Goal: Book appointment/travel/reservation

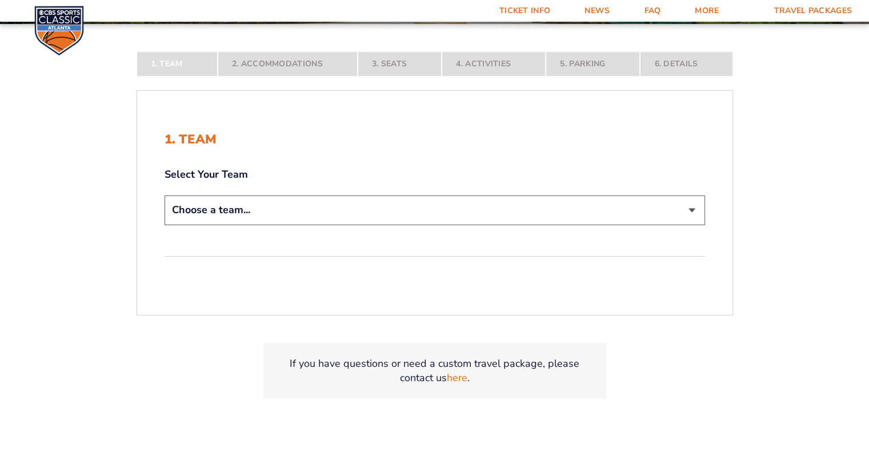
scroll to position [228, 0]
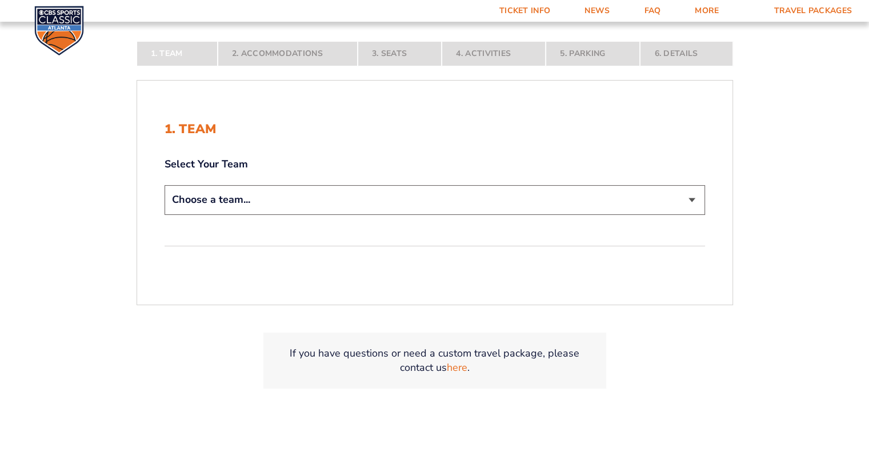
click at [306, 196] on select "Choose a team... [US_STATE] Wildcats [US_STATE] State Buckeyes [US_STATE] Tar H…" at bounding box center [434, 199] width 540 height 29
select select "12956"
click at [164, 214] on select "Choose a team... [US_STATE] Wildcats [US_STATE] State Buckeyes [US_STATE] Tar H…" at bounding box center [434, 199] width 540 height 29
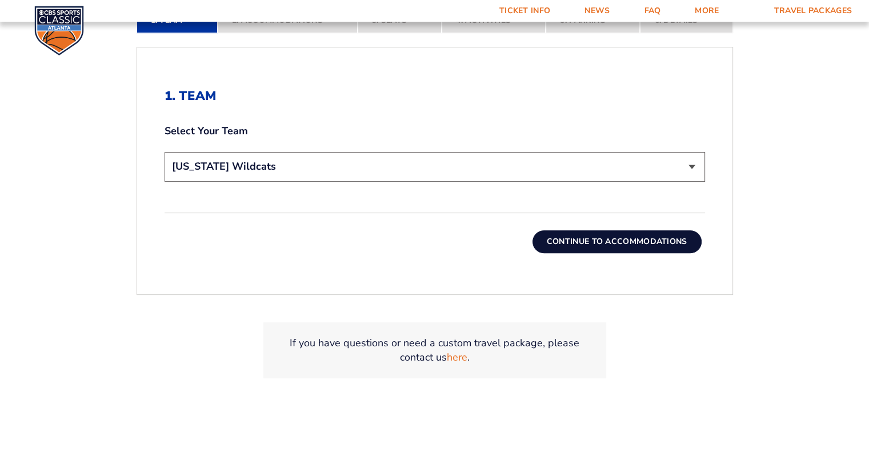
scroll to position [343, 0]
click at [623, 239] on button "Continue To Accommodations" at bounding box center [616, 240] width 169 height 23
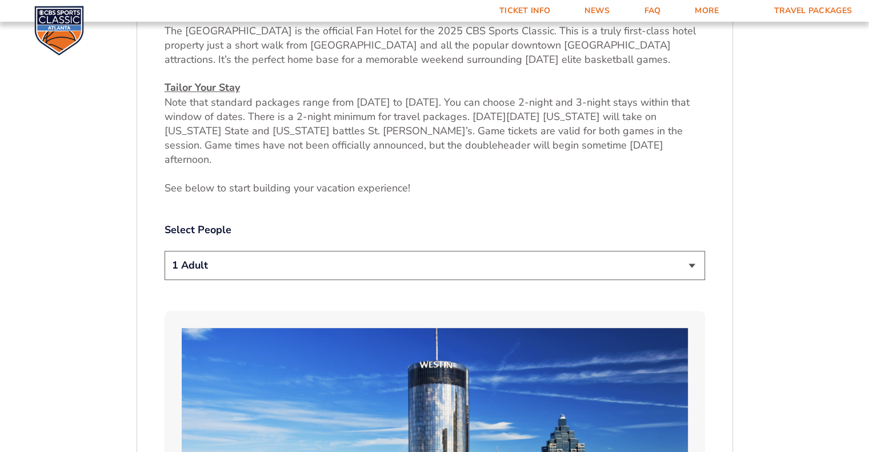
scroll to position [556, 0]
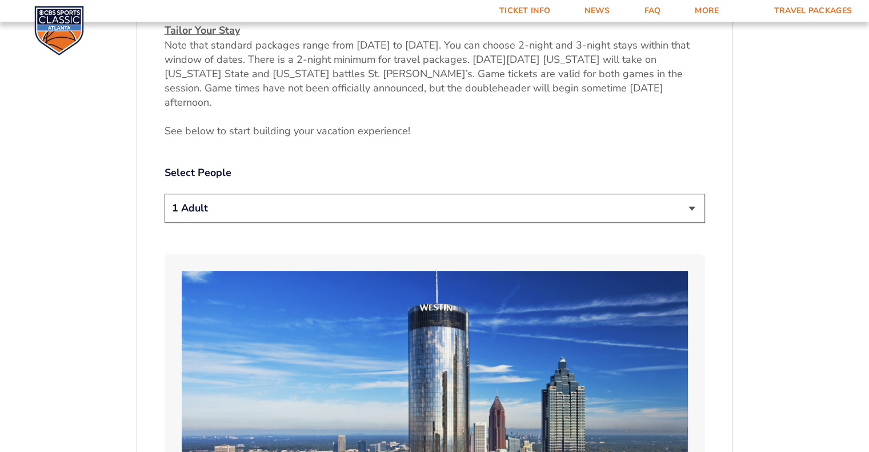
click at [696, 194] on select "1 Adult 2 Adults 3 Adults 4 Adults 2 Adults + 1 Child 2 Adults + 2 Children 2 A…" at bounding box center [434, 208] width 540 height 29
click at [164, 194] on select "1 Adult 2 Adults 3 Adults 4 Adults 2 Adults + 1 Child 2 Adults + 2 Children 2 A…" at bounding box center [434, 208] width 540 height 29
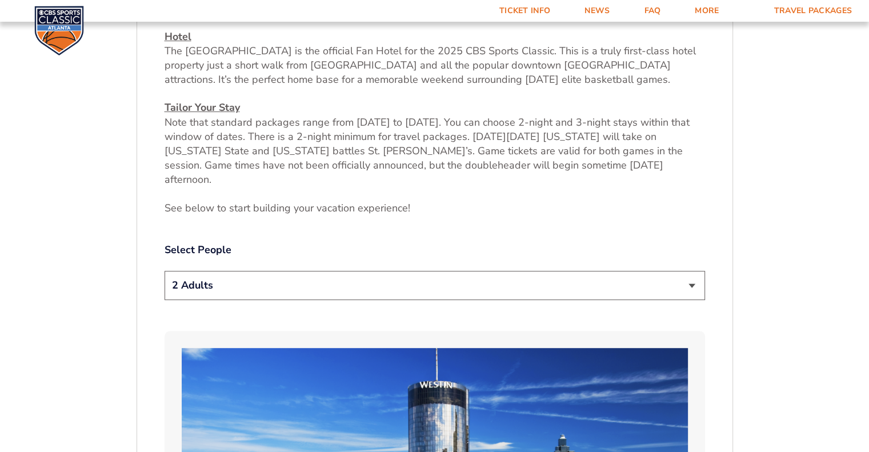
scroll to position [499, 0]
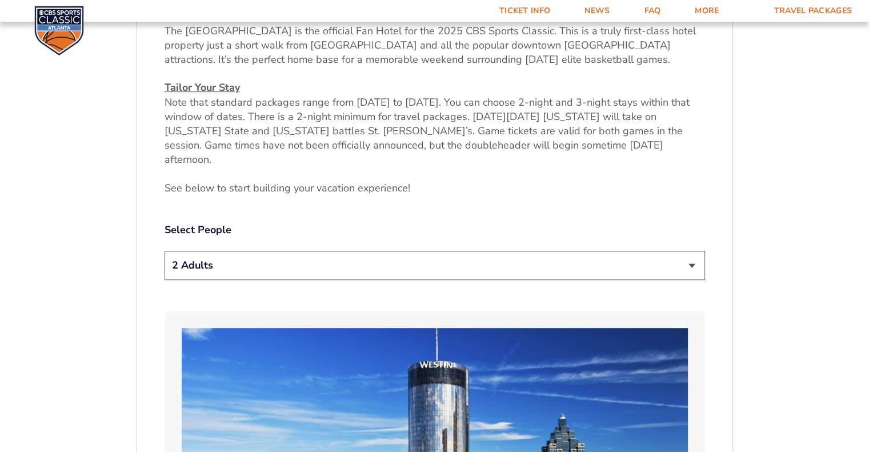
click at [691, 251] on select "1 Adult 2 Adults 3 Adults 4 Adults 2 Adults + 1 Child 2 Adults + 2 Children 2 A…" at bounding box center [434, 265] width 540 height 29
click at [164, 251] on select "1 Adult 2 Adults 3 Adults 4 Adults 2 Adults + 1 Child 2 Adults + 2 Children 2 A…" at bounding box center [434, 265] width 540 height 29
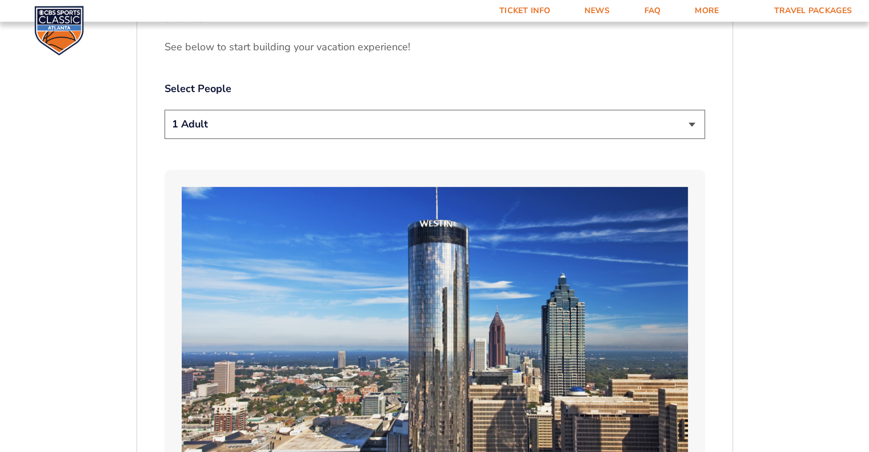
scroll to position [613, 0]
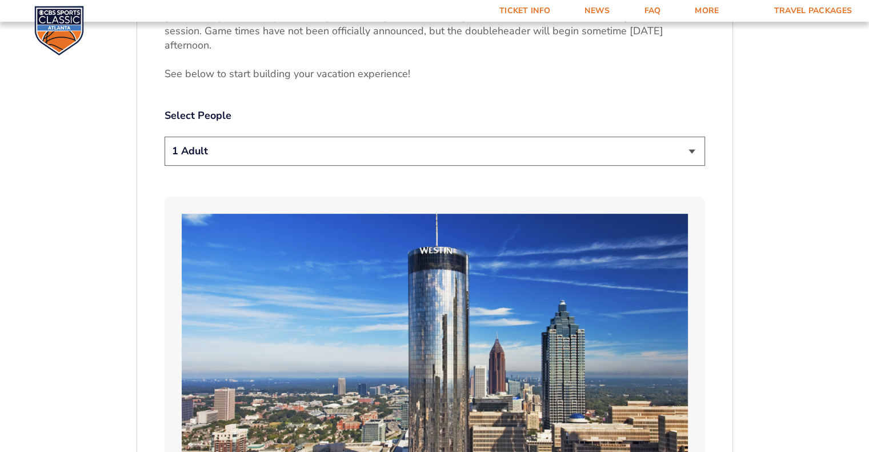
click at [690, 137] on select "1 Adult 2 Adults 3 Adults 4 Adults 2 Adults + 1 Child 2 Adults + 2 Children 2 A…" at bounding box center [434, 151] width 540 height 29
select select "2 Adults"
click at [164, 137] on select "1 Adult 2 Adults 3 Adults 4 Adults 2 Adults + 1 Child 2 Adults + 2 Children 2 A…" at bounding box center [434, 151] width 540 height 29
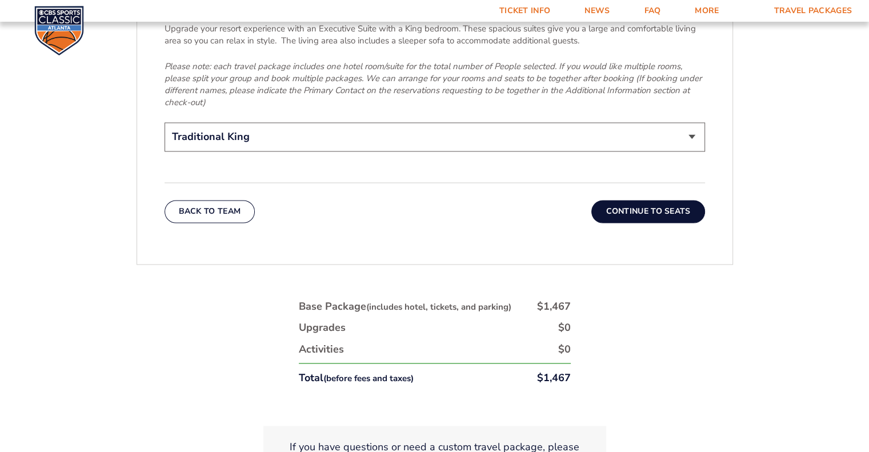
scroll to position [1869, 0]
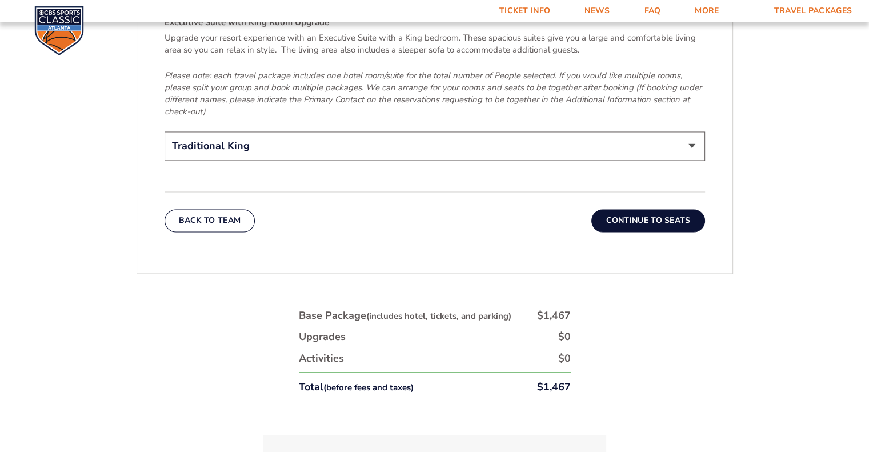
click at [659, 209] on button "Continue To Seats" at bounding box center [647, 220] width 113 height 23
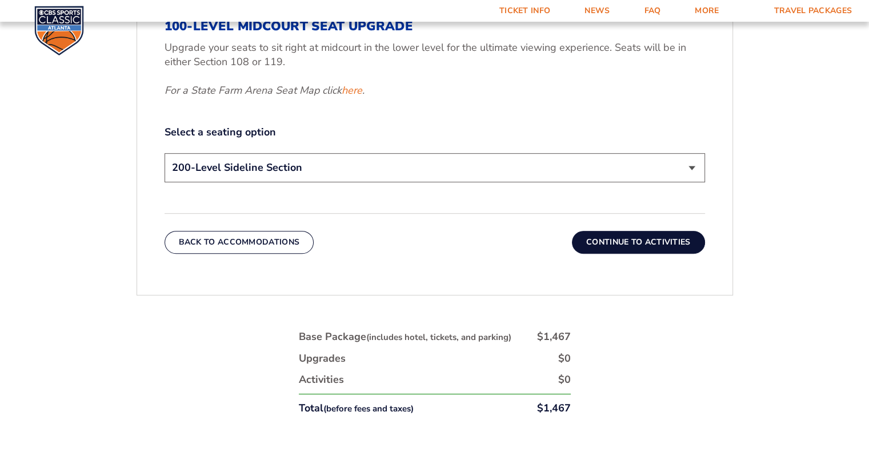
scroll to position [556, 0]
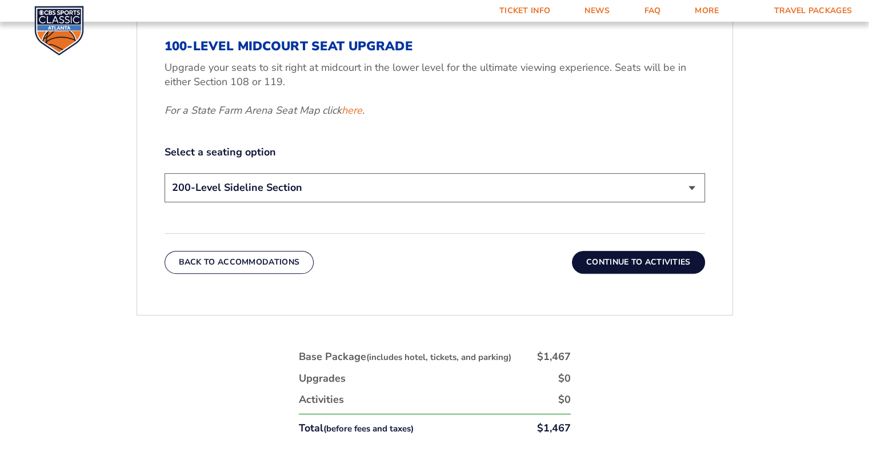
click at [693, 184] on select "200-Level Sideline Section 100-Level Corner Seat Upgrade (+$120 per person) 100…" at bounding box center [434, 187] width 540 height 29
click at [745, 184] on div "1. Team 2. Accommodations 3. Seats 4. Activities 5. Parking 6. Details 1. Team …" at bounding box center [434, 176] width 651 height 821
click at [691, 186] on select "200-Level Sideline Section 100-Level Corner Seat Upgrade (+$120 per person) 100…" at bounding box center [434, 187] width 540 height 29
click at [164, 173] on select "200-Level Sideline Section 100-Level Corner Seat Upgrade (+$120 per person) 100…" at bounding box center [434, 187] width 540 height 29
click at [643, 260] on button "Continue To Activities" at bounding box center [638, 262] width 133 height 23
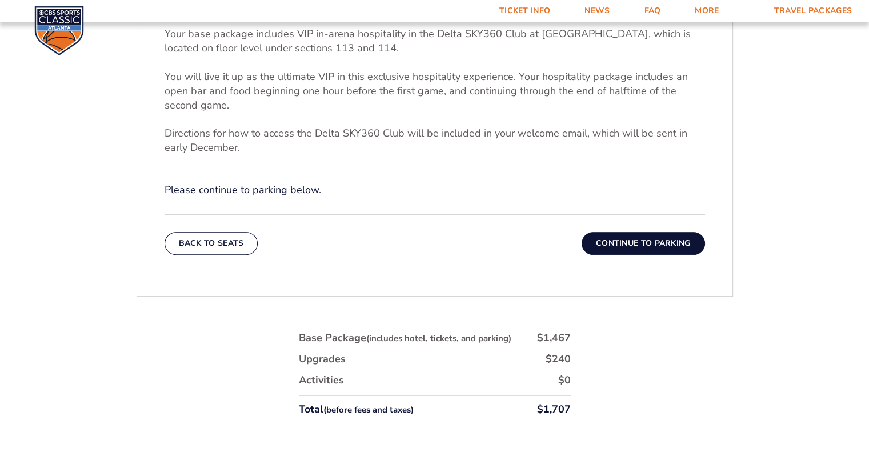
scroll to position [442, 0]
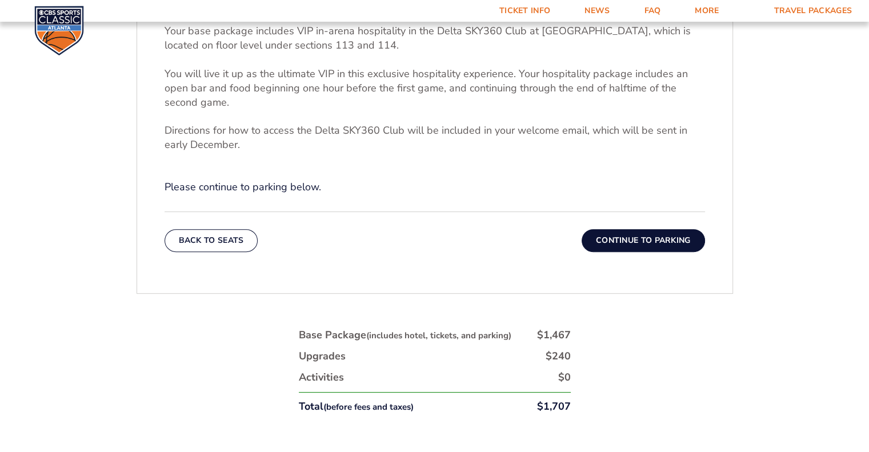
click at [656, 234] on button "Continue To Parking" at bounding box center [642, 240] width 123 height 23
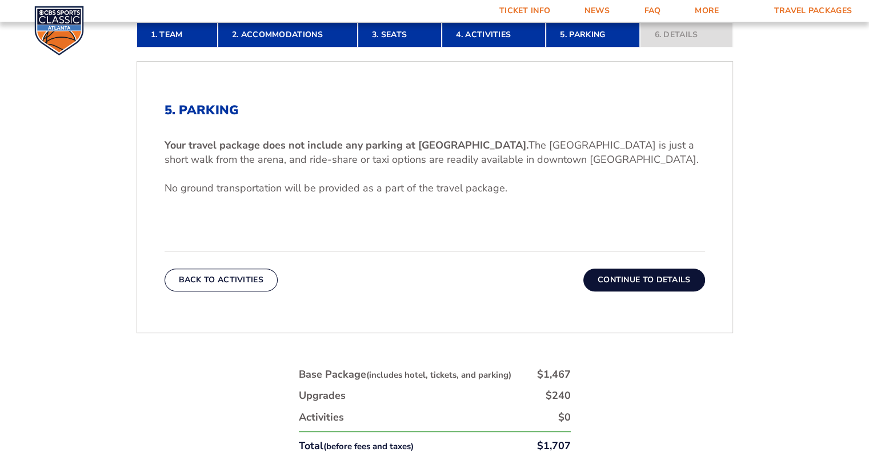
scroll to position [384, 0]
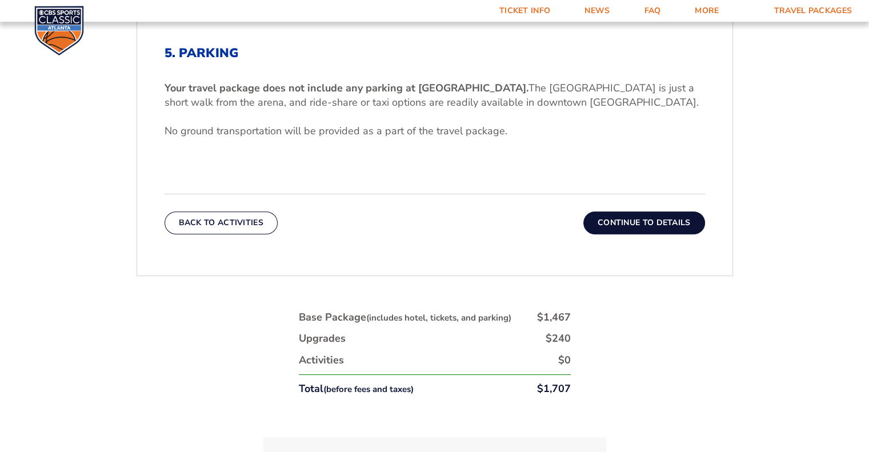
click at [655, 222] on button "Continue To Details" at bounding box center [644, 222] width 122 height 23
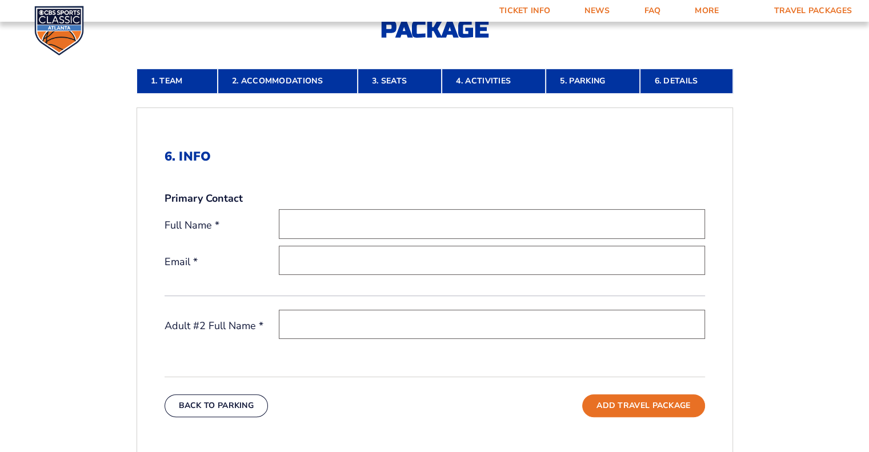
scroll to position [270, 0]
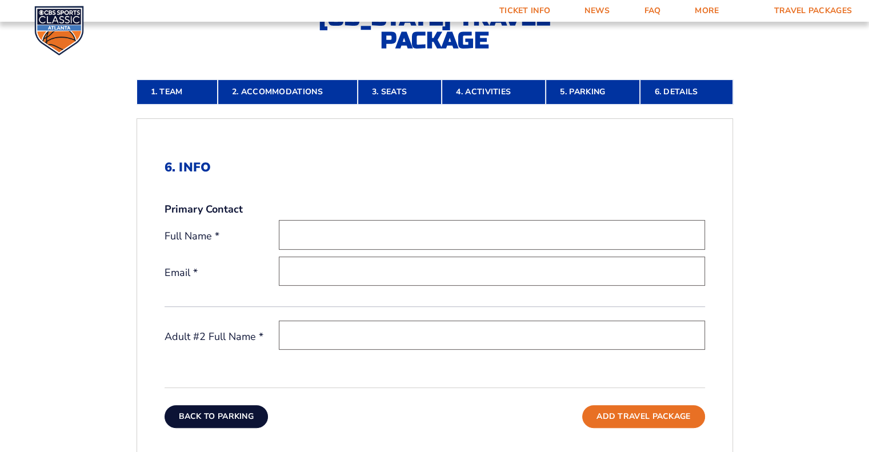
click at [212, 411] on button "Back To Parking" at bounding box center [216, 416] width 104 height 23
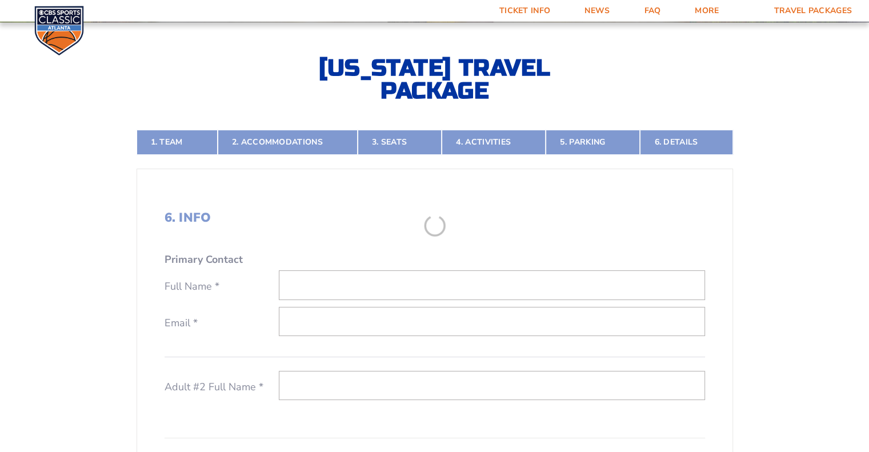
scroll to position [213, 0]
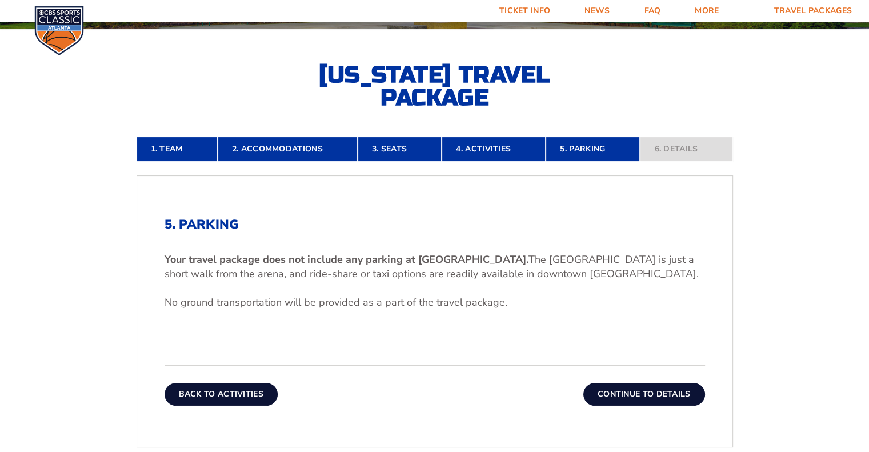
click at [228, 389] on button "Back To Activities" at bounding box center [220, 394] width 113 height 23
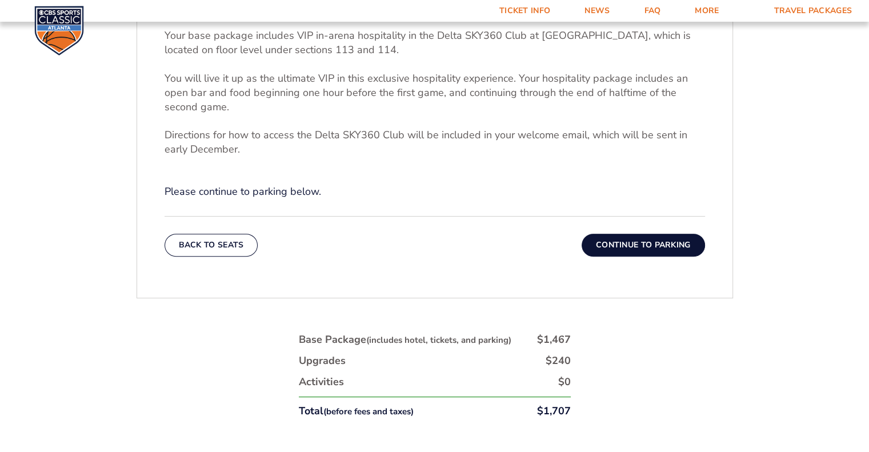
scroll to position [442, 0]
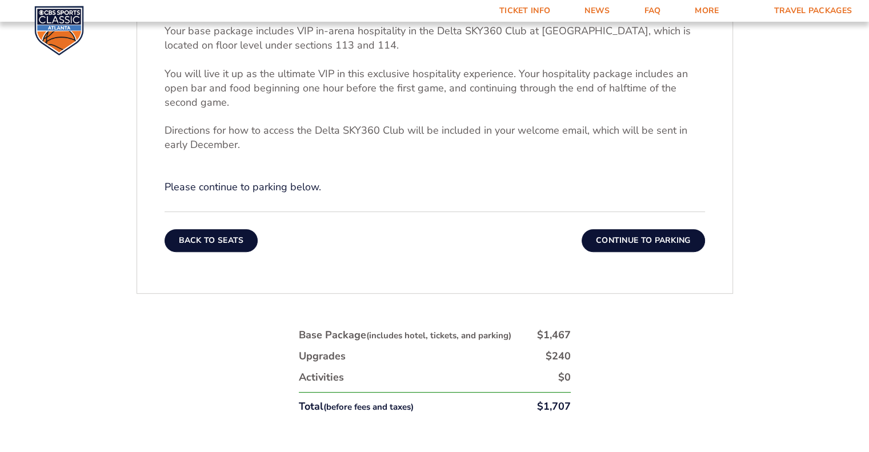
click at [211, 235] on button "Back To Seats" at bounding box center [211, 240] width 94 height 23
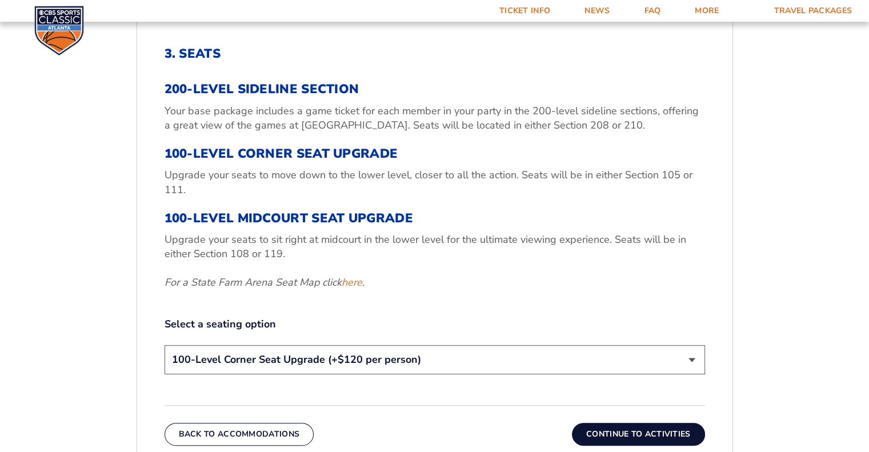
scroll to position [384, 0]
click at [468, 352] on select "200-Level Sideline Section 100-Level Corner Seat Upgrade (+$120 per person) 100…" at bounding box center [434, 358] width 540 height 29
select select "100-Level Midcourt Seat Upgrade"
click at [164, 344] on select "200-Level Sideline Section 100-Level Corner Seat Upgrade (+$120 per person) 100…" at bounding box center [434, 358] width 540 height 29
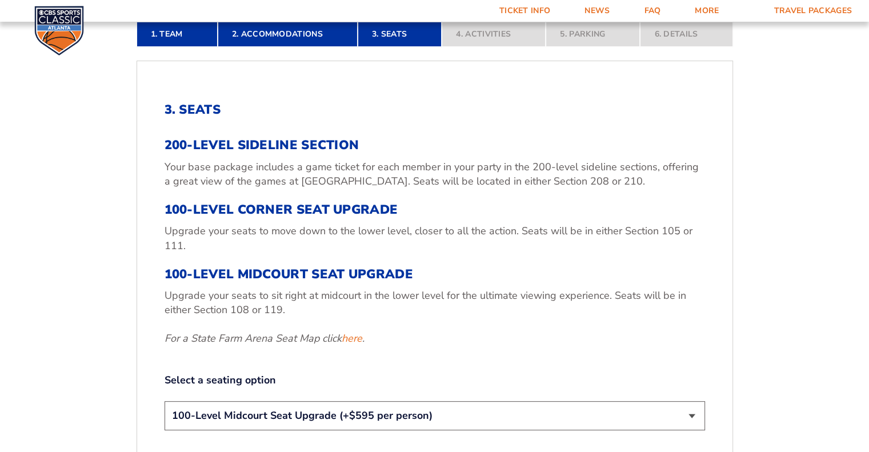
scroll to position [213, 0]
